Goal: Transaction & Acquisition: Purchase product/service

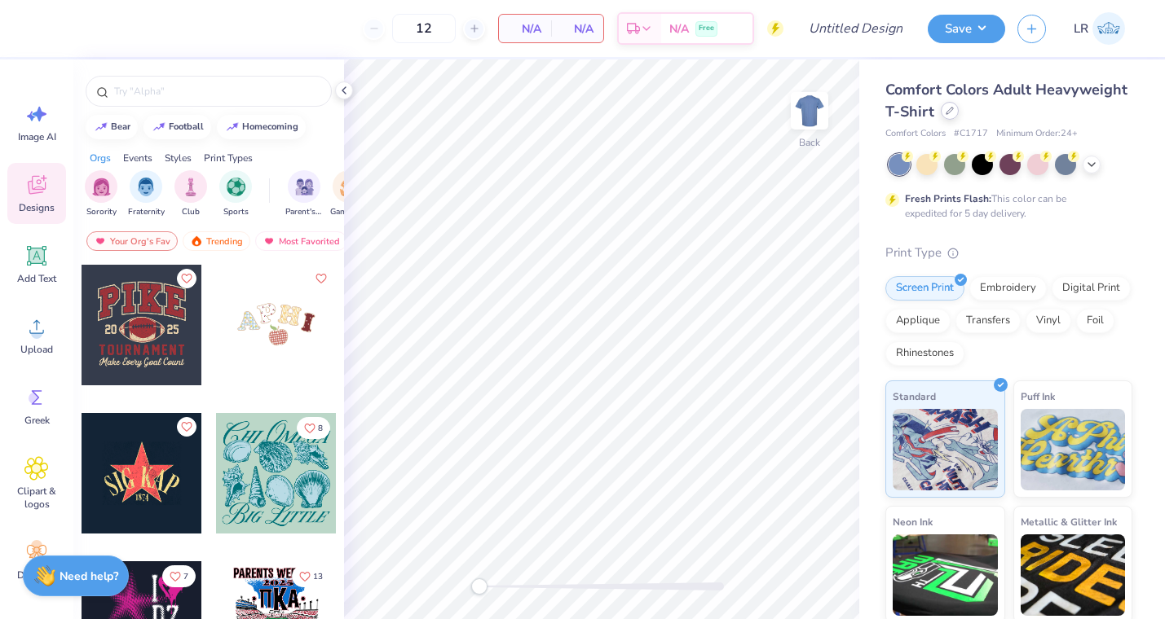
click at [946, 115] on div at bounding box center [950, 111] width 18 height 18
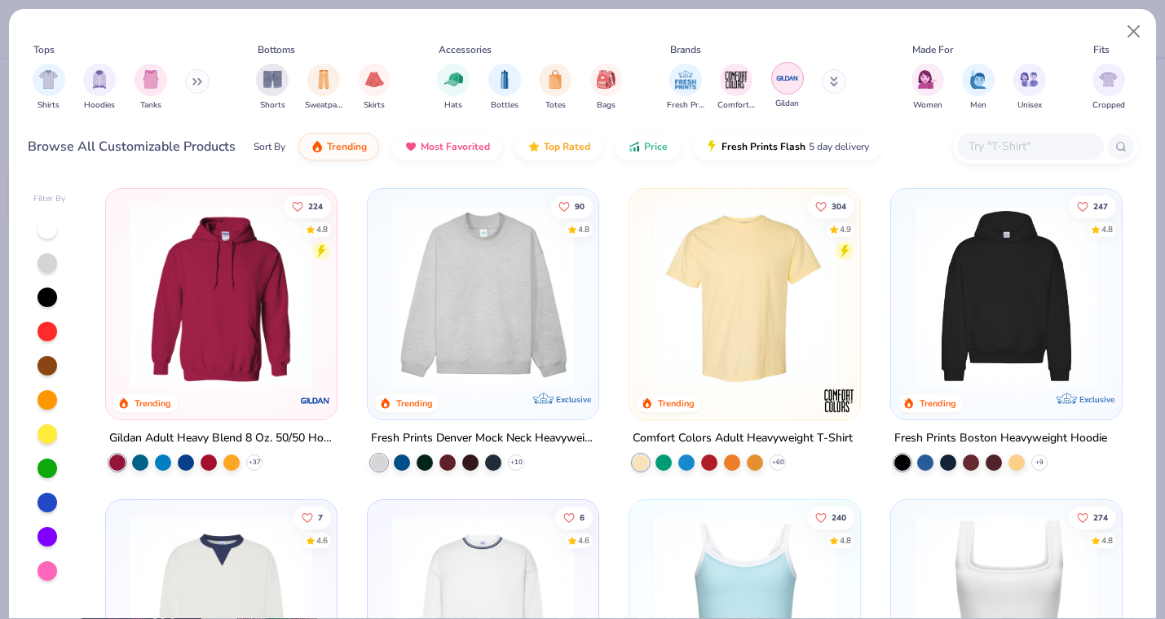
click at [791, 77] on img "filter for Gildan" at bounding box center [787, 78] width 24 height 24
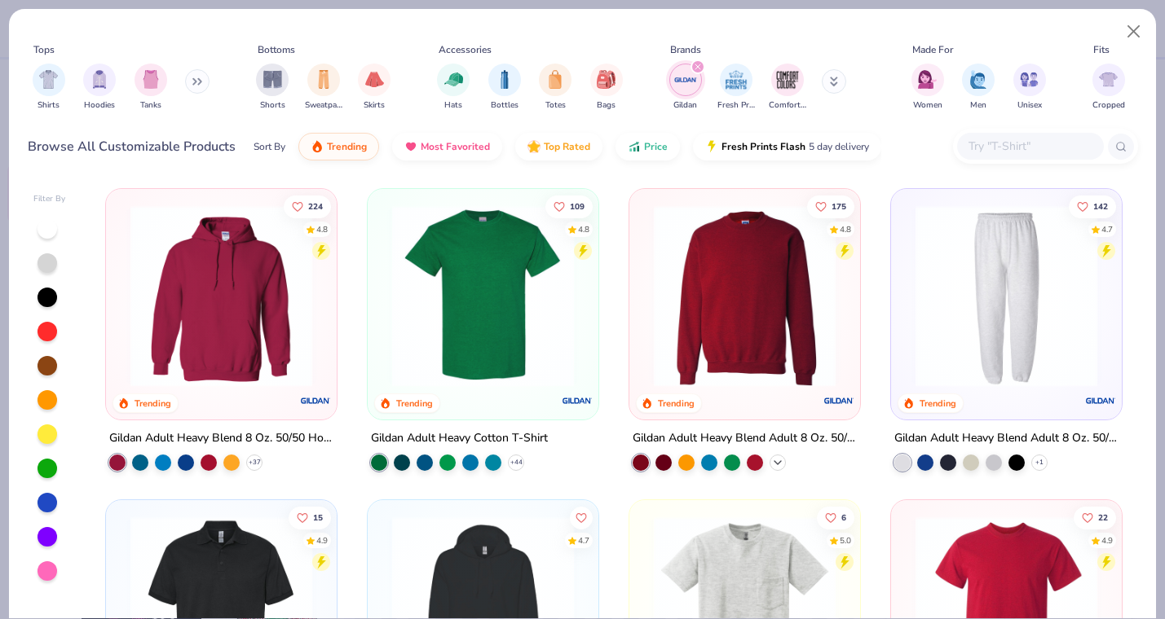
click at [772, 461] on icon at bounding box center [777, 462] width 13 height 13
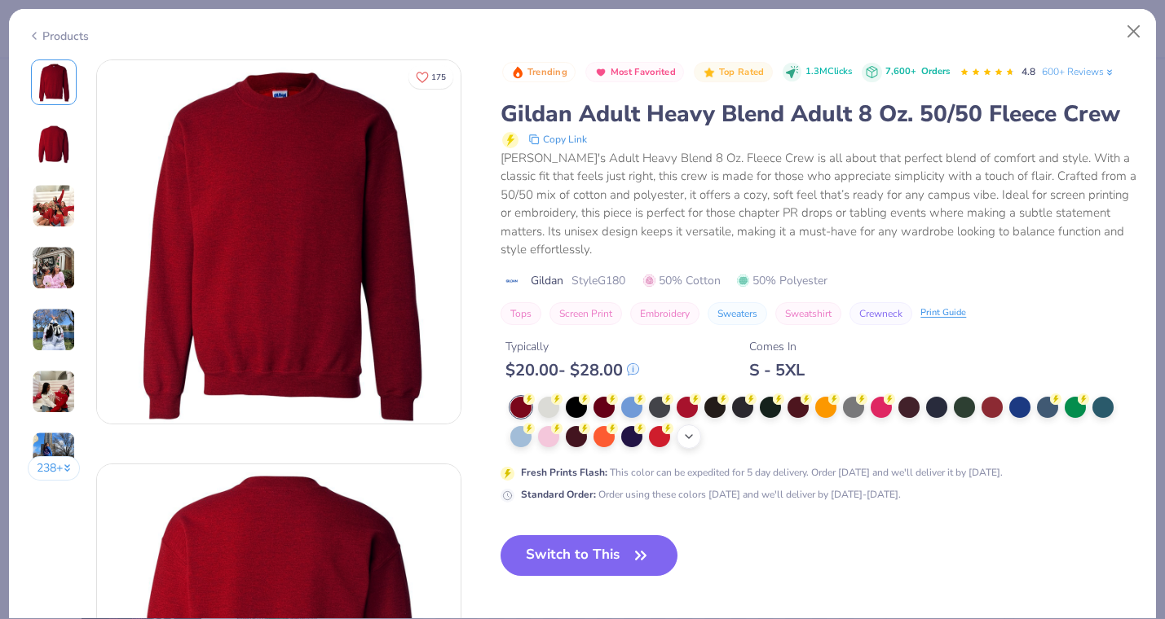
click at [695, 440] on icon at bounding box center [688, 436] width 13 height 13
click at [849, 436] on div at bounding box center [853, 435] width 21 height 21
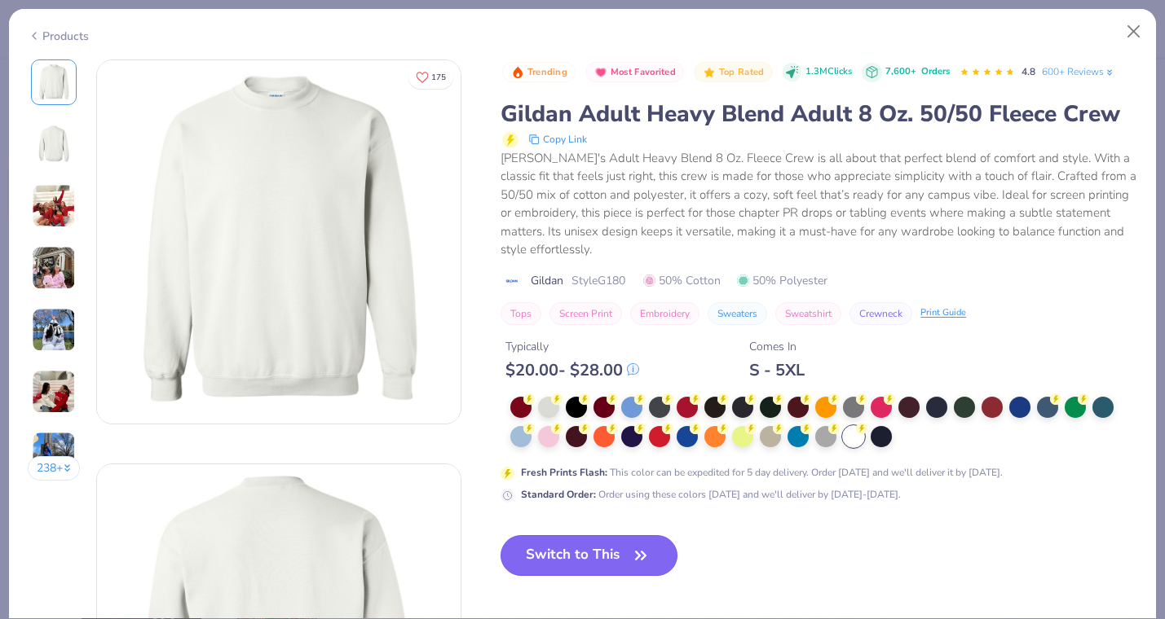
click at [619, 558] on button "Switch to This" at bounding box center [588, 556] width 177 height 41
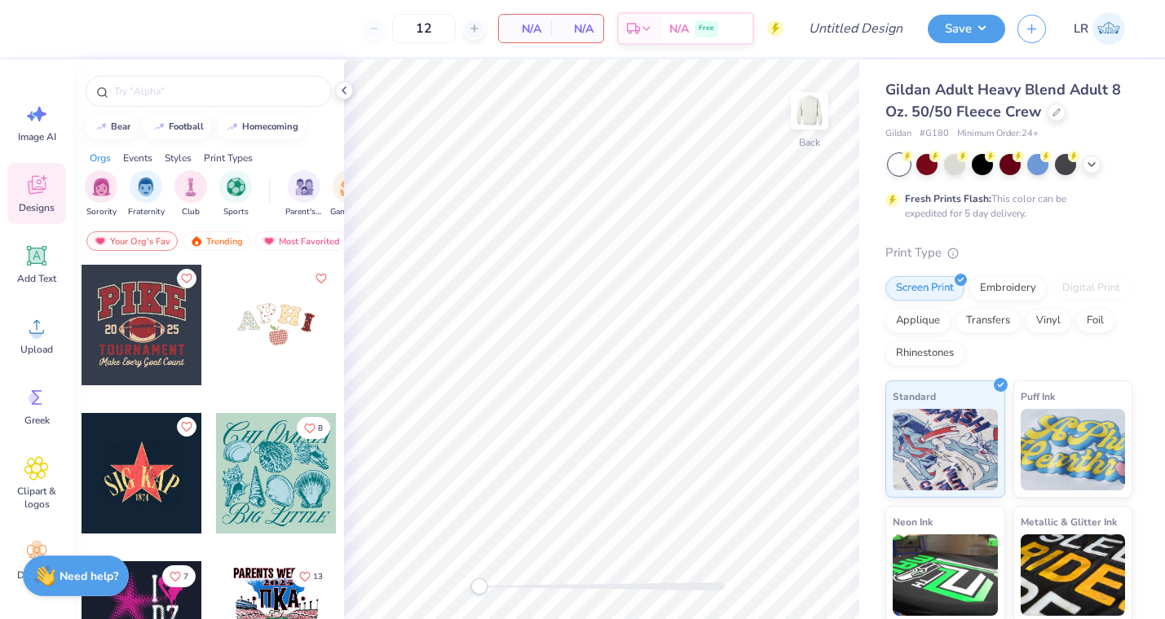
scroll to position [0, 44]
click at [250, 195] on div "filter for Parent's Weekend" at bounding box center [260, 185] width 33 height 33
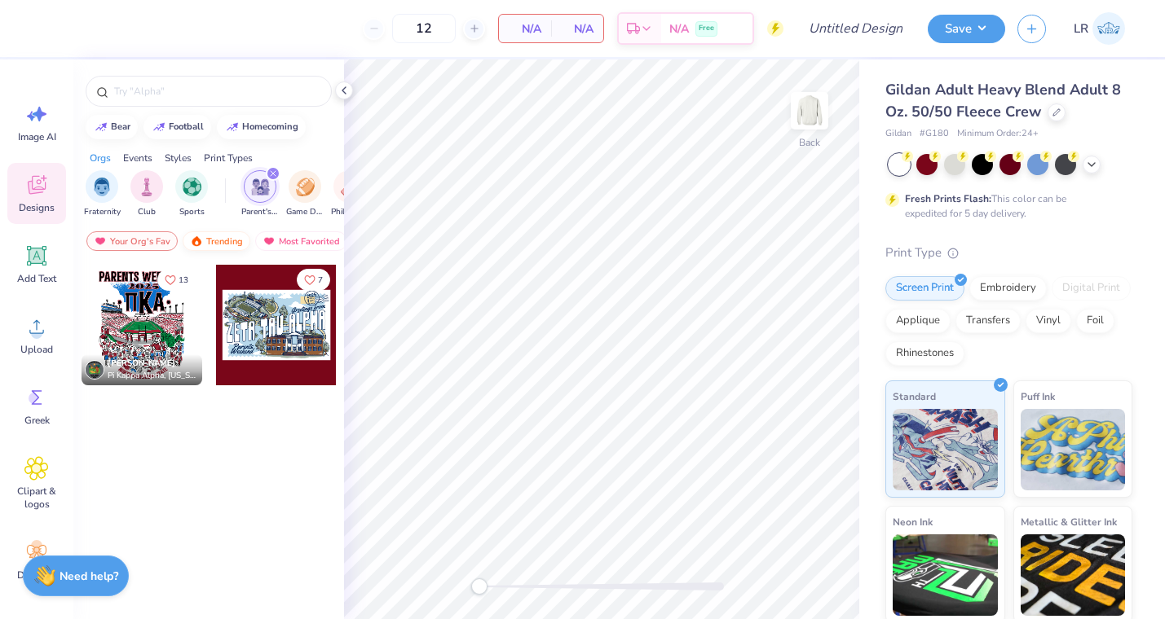
click at [217, 240] on div "Trending" at bounding box center [217, 241] width 68 height 20
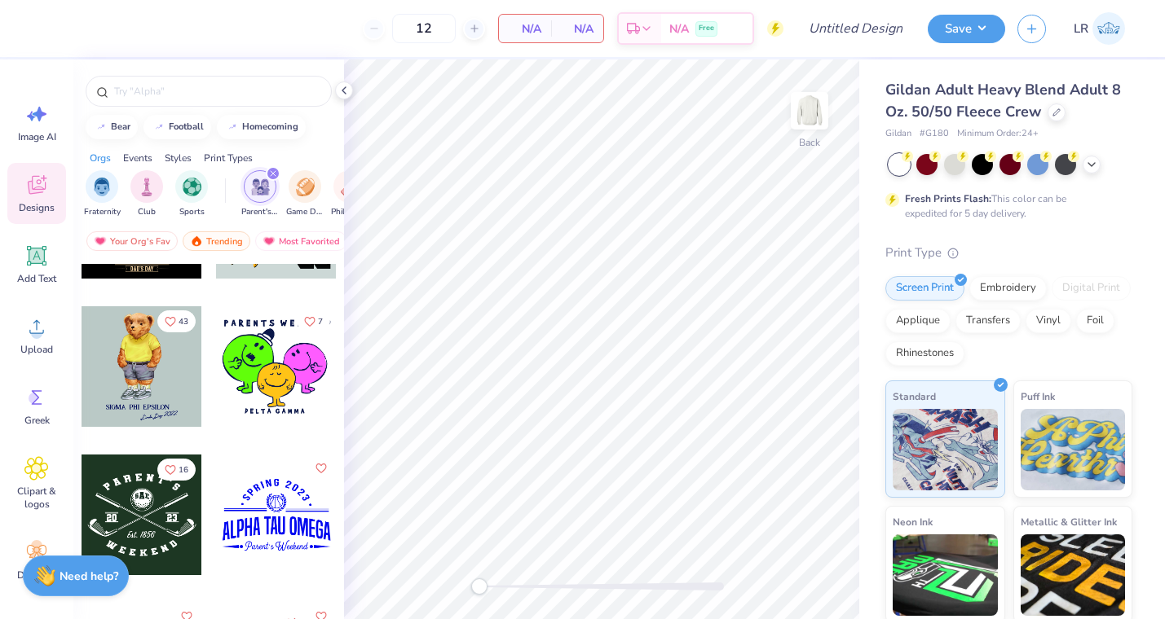
scroll to position [5152, 0]
